Goal: Navigation & Orientation: Find specific page/section

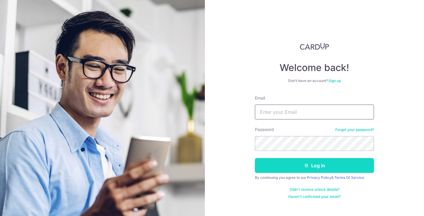
type input "[EMAIL_ADDRESS][DOMAIN_NAME]"
click at [268, 164] on button "Log in" at bounding box center [314, 165] width 119 height 15
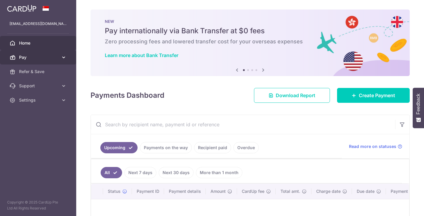
click at [48, 61] on link "Pay" at bounding box center [38, 57] width 76 height 14
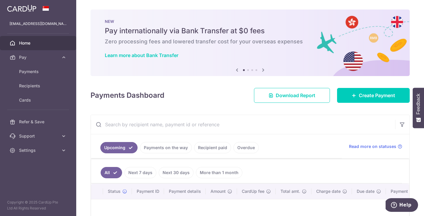
click at [264, 69] on icon at bounding box center [263, 69] width 7 height 7
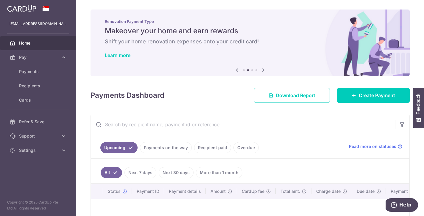
click at [264, 68] on icon at bounding box center [263, 69] width 7 height 7
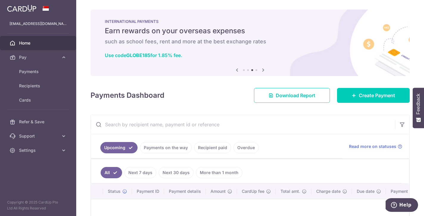
click at [264, 68] on icon at bounding box center [263, 69] width 7 height 7
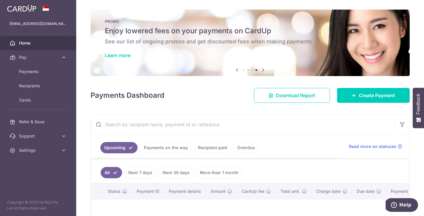
click at [264, 68] on icon at bounding box center [263, 69] width 7 height 7
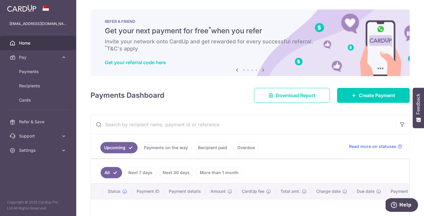
click at [235, 69] on icon at bounding box center [236, 69] width 7 height 7
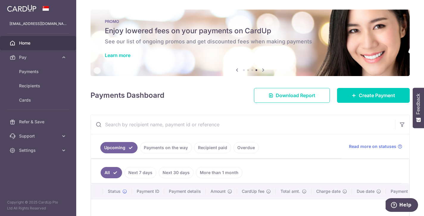
click at [235, 69] on icon at bounding box center [236, 69] width 7 height 7
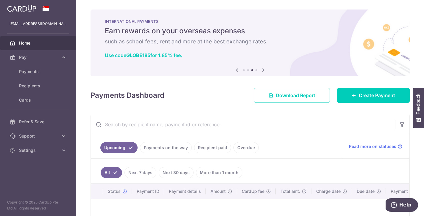
click at [235, 69] on icon at bounding box center [236, 69] width 7 height 7
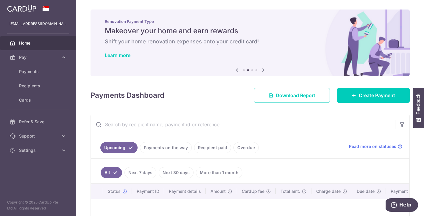
click at [235, 69] on icon at bounding box center [236, 69] width 7 height 7
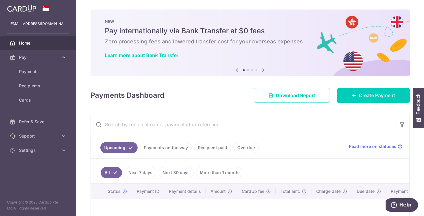
click at [235, 69] on icon at bounding box center [236, 69] width 7 height 7
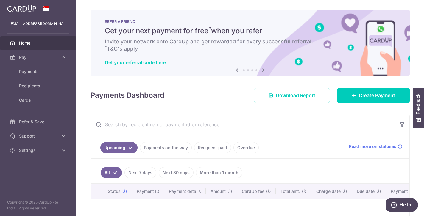
click at [235, 69] on icon at bounding box center [236, 69] width 7 height 7
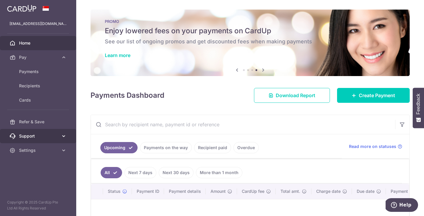
click at [43, 138] on span "Support" at bounding box center [38, 136] width 39 height 6
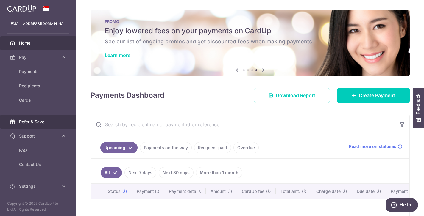
click at [49, 123] on span "Refer & Save" at bounding box center [38, 122] width 39 height 6
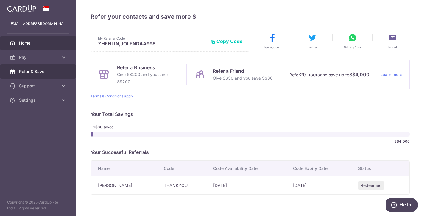
click at [41, 45] on span "Home" at bounding box center [38, 43] width 39 height 6
